Goal: Task Accomplishment & Management: Complete application form

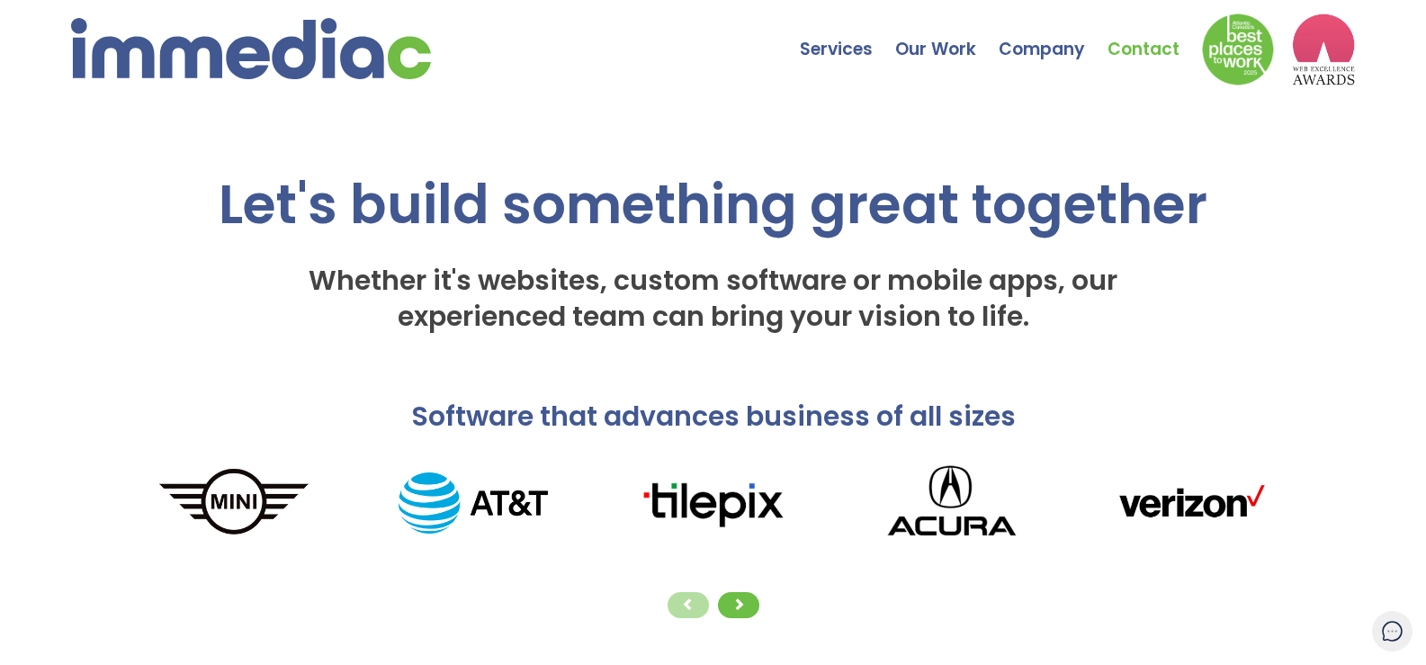
click at [1143, 54] on link "Contact" at bounding box center [1154, 35] width 94 height 63
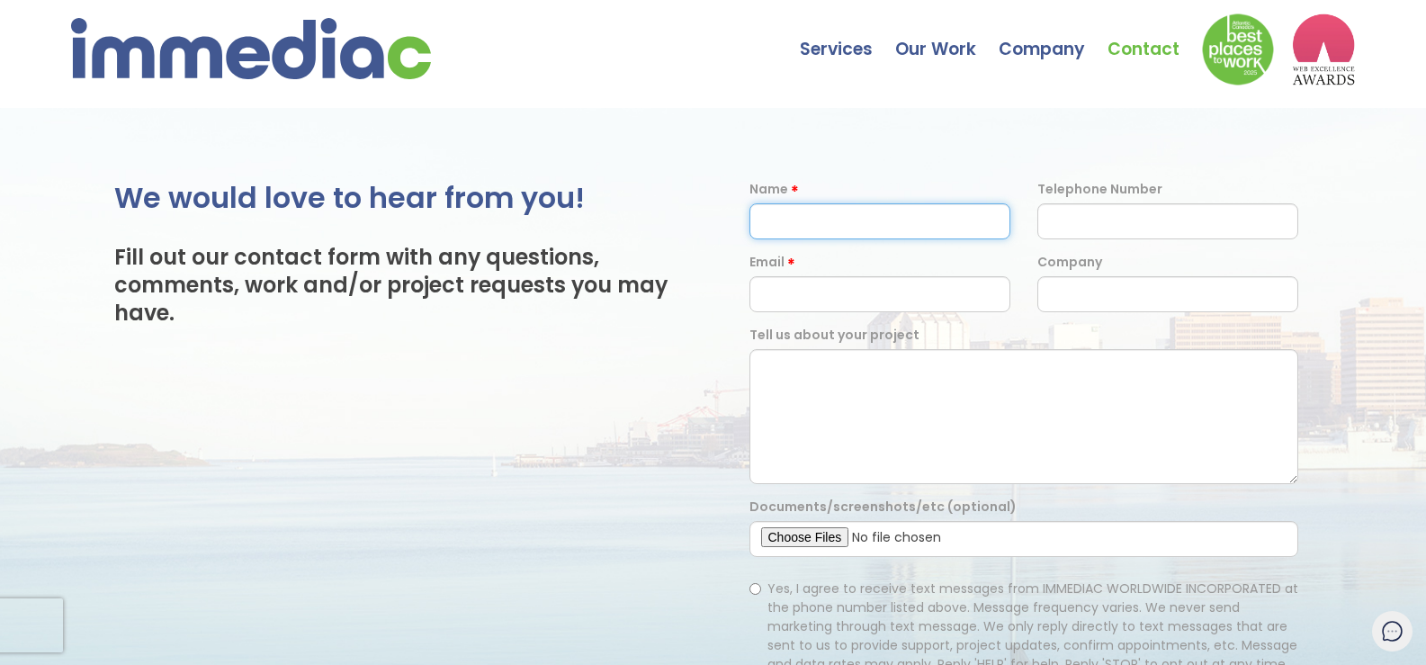
click at [824, 229] on input "text" at bounding box center [879, 221] width 261 height 36
paste input "Edward Zumstein"
type input "Edward Zumstein"
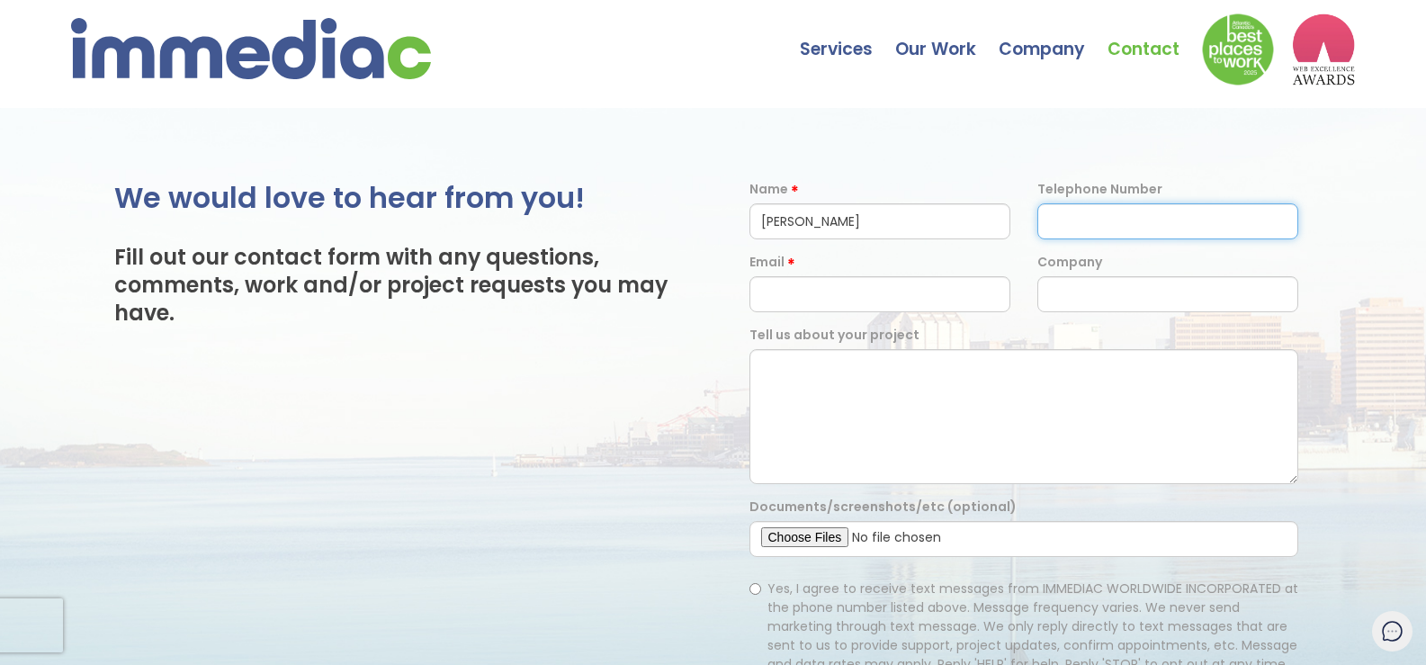
click at [1075, 235] on input "text" at bounding box center [1167, 221] width 261 height 36
paste input "7274342236"
type input "7274342236"
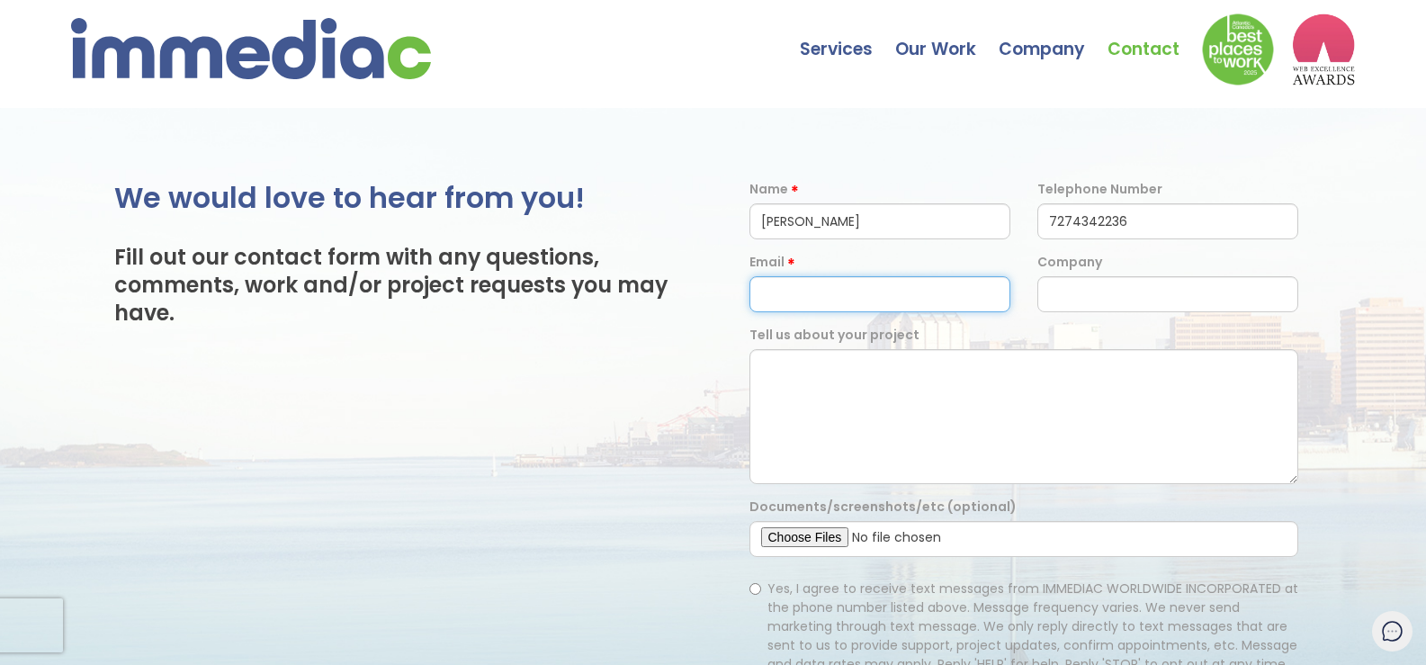
click at [906, 307] on input "email" at bounding box center [879, 294] width 261 height 36
paste input "ed@finlifter.com"
type input "ed@finlifter.com"
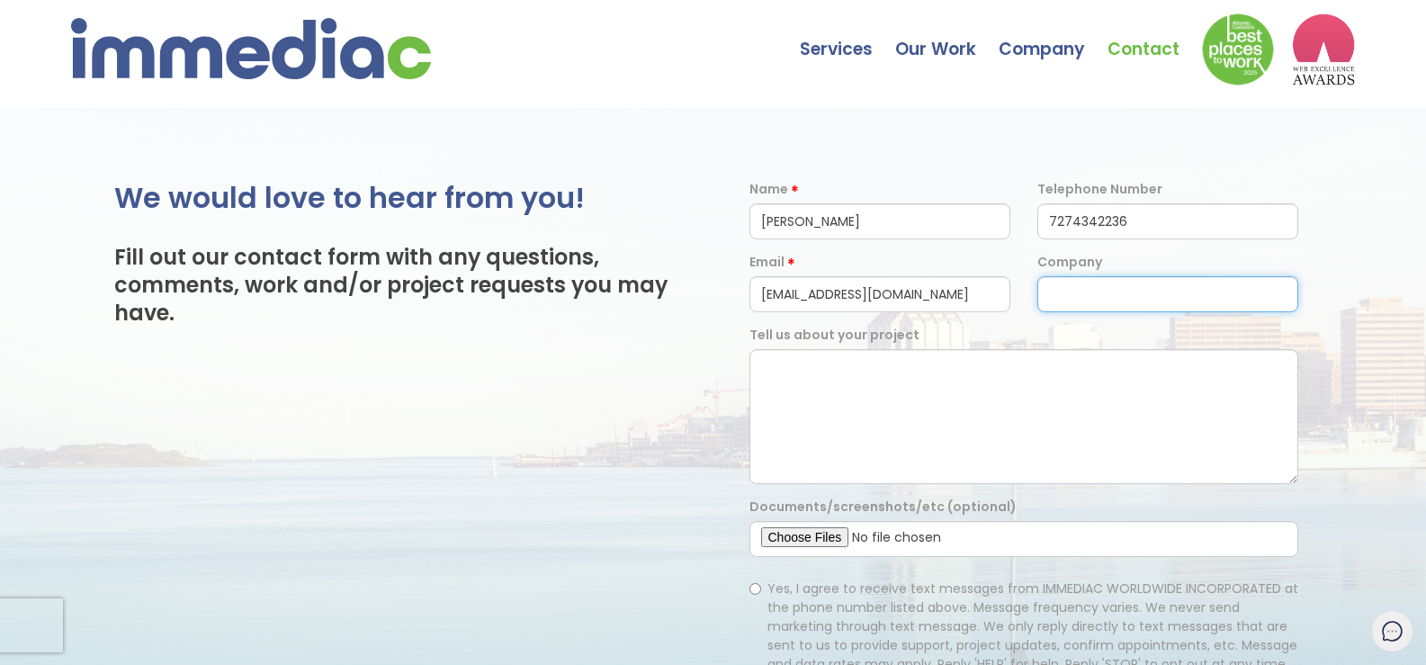
click at [1107, 286] on input "text" at bounding box center [1167, 294] width 261 height 36
paste input "7274342236"
type input "7274342236"
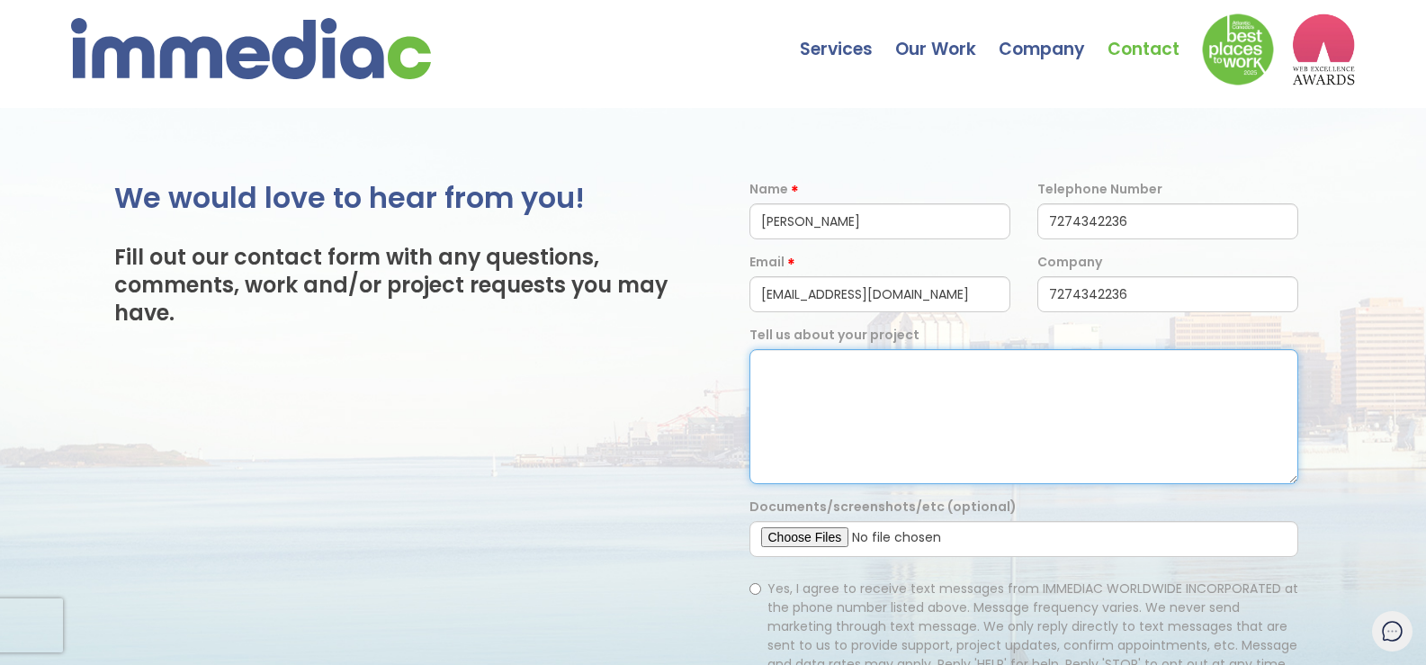
click at [842, 416] on textarea at bounding box center [1024, 416] width 550 height 135
paste textarea ""I see Immediac crafts custom websites and apps for businesses. We can bring yo…"
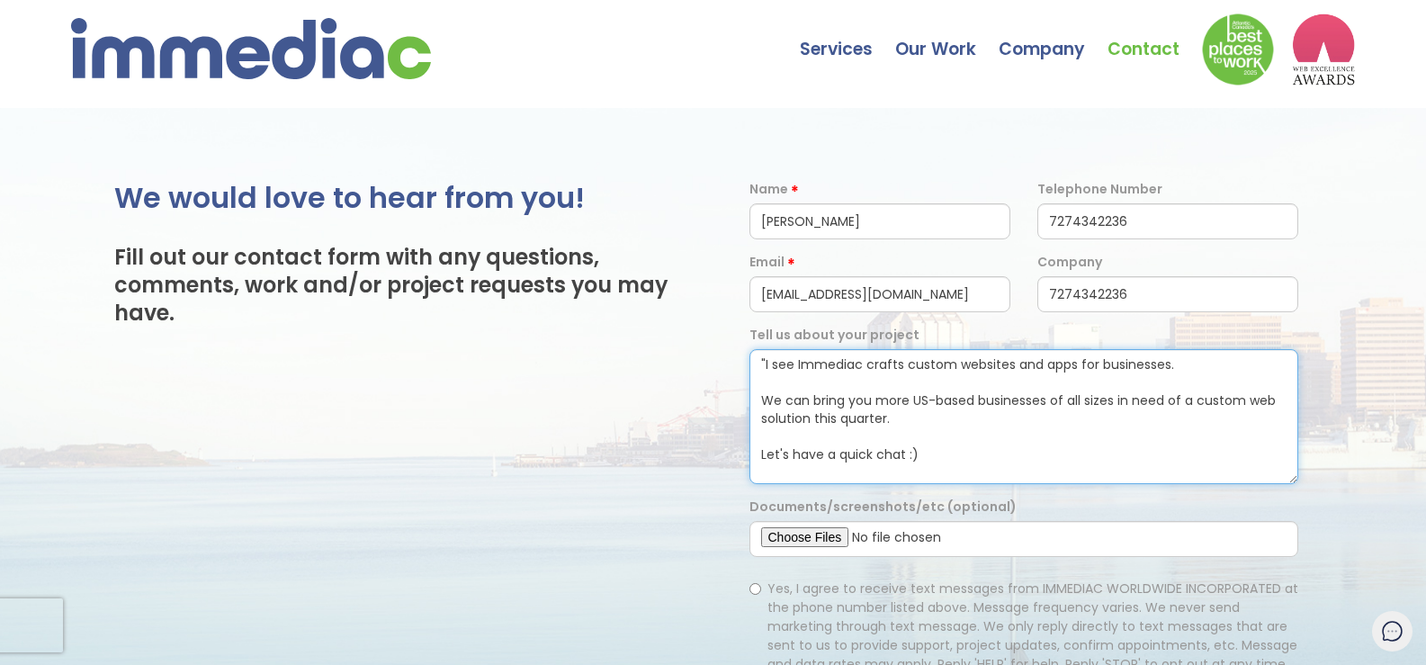
click at [762, 369] on textarea ""I see Immediac crafts custom websites and apps for businesses. We can bring yo…" at bounding box center [1024, 416] width 550 height 135
click at [765, 365] on textarea ""I see Immediac crafts custom websites and apps for businesses. We can bring yo…" at bounding box center [1024, 416] width 550 height 135
type textarea "I see Immediac crafts custom websites and apps for businesses. We can bring you…"
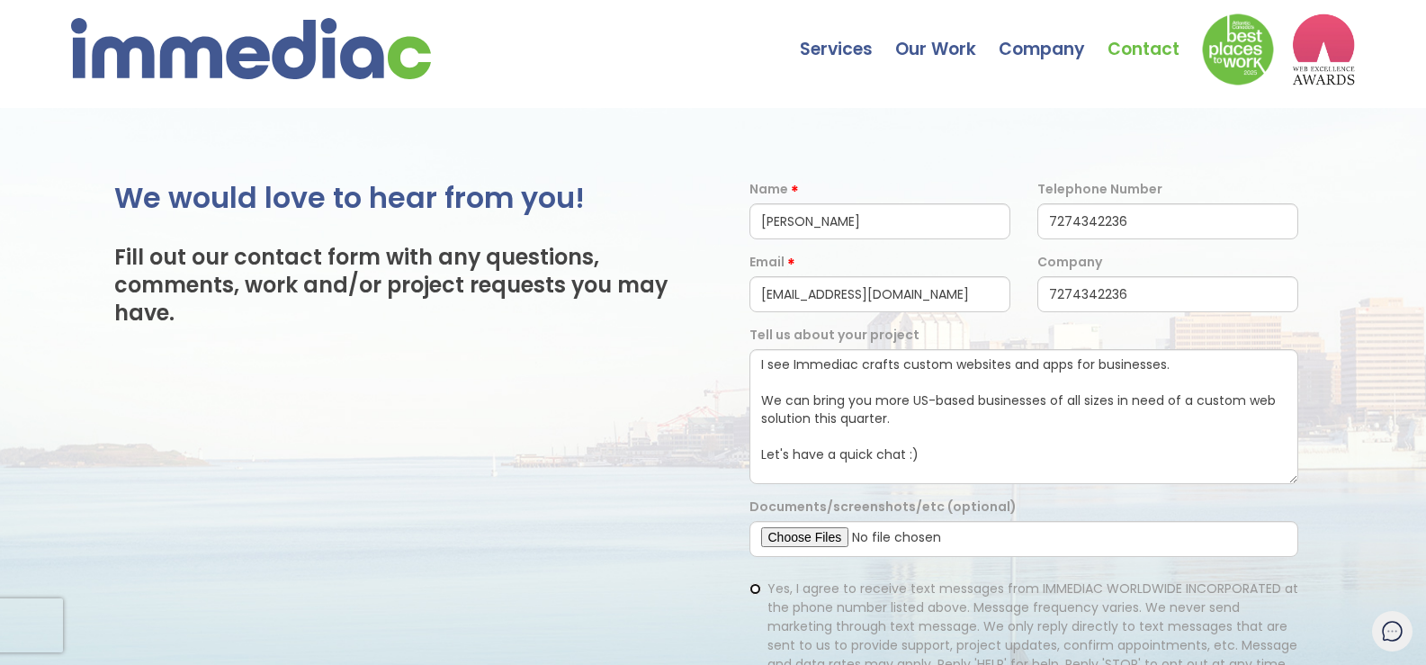
click at [754, 591] on input "Yes, I agree to receive text messages from IMMEDIAC WORLDWIDE INCORPORATED at t…" at bounding box center [755, 589] width 12 height 12
radio input "true"
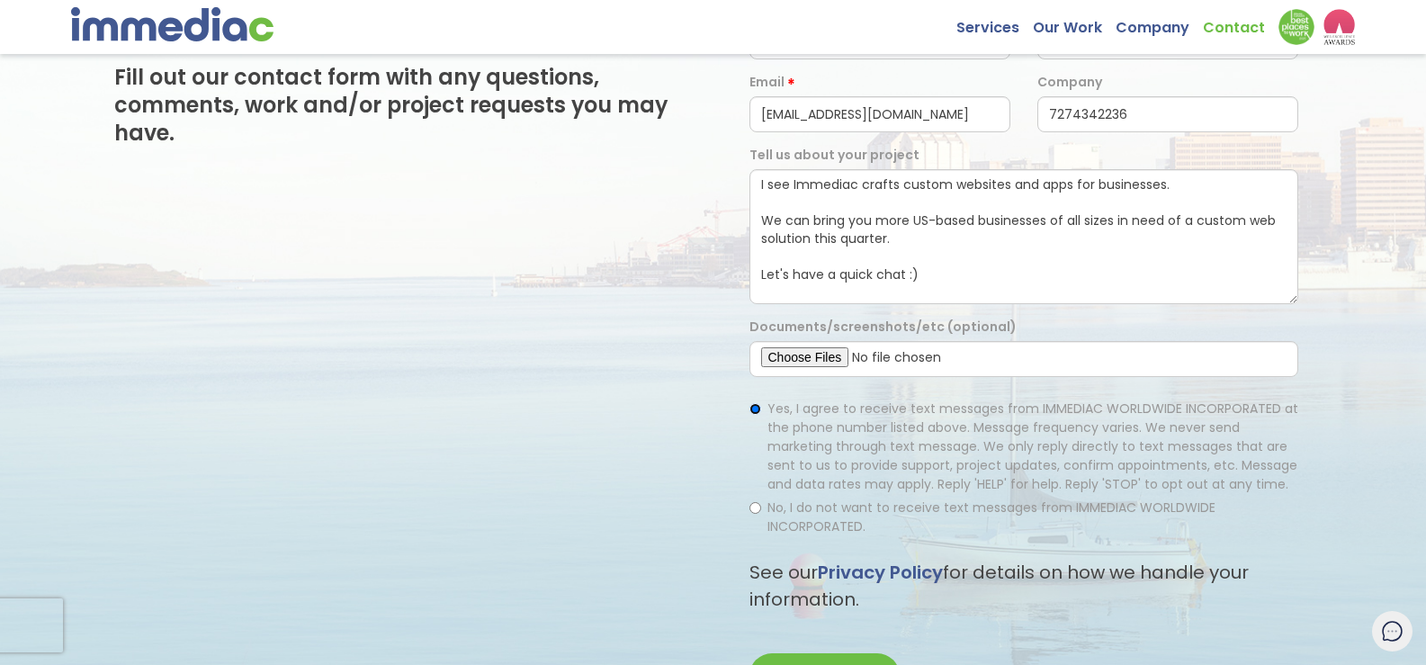
scroll to position [270, 0]
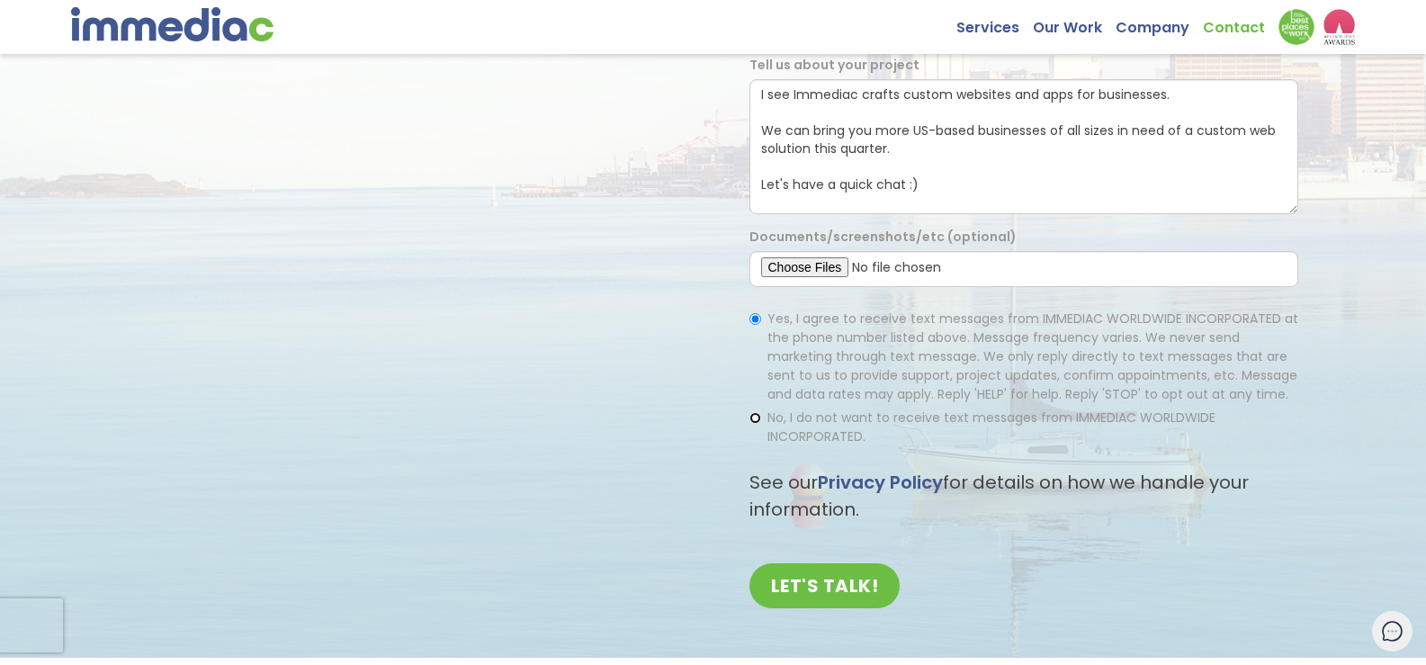
click at [752, 422] on input "No, I do not want to receive text messages from IMMEDIAC WORLDWIDE INCORPORATED." at bounding box center [755, 418] width 12 height 12
radio input "true"
click at [851, 598] on input "LET'S TALK!" at bounding box center [824, 585] width 151 height 45
